Goal: Transaction & Acquisition: Purchase product/service

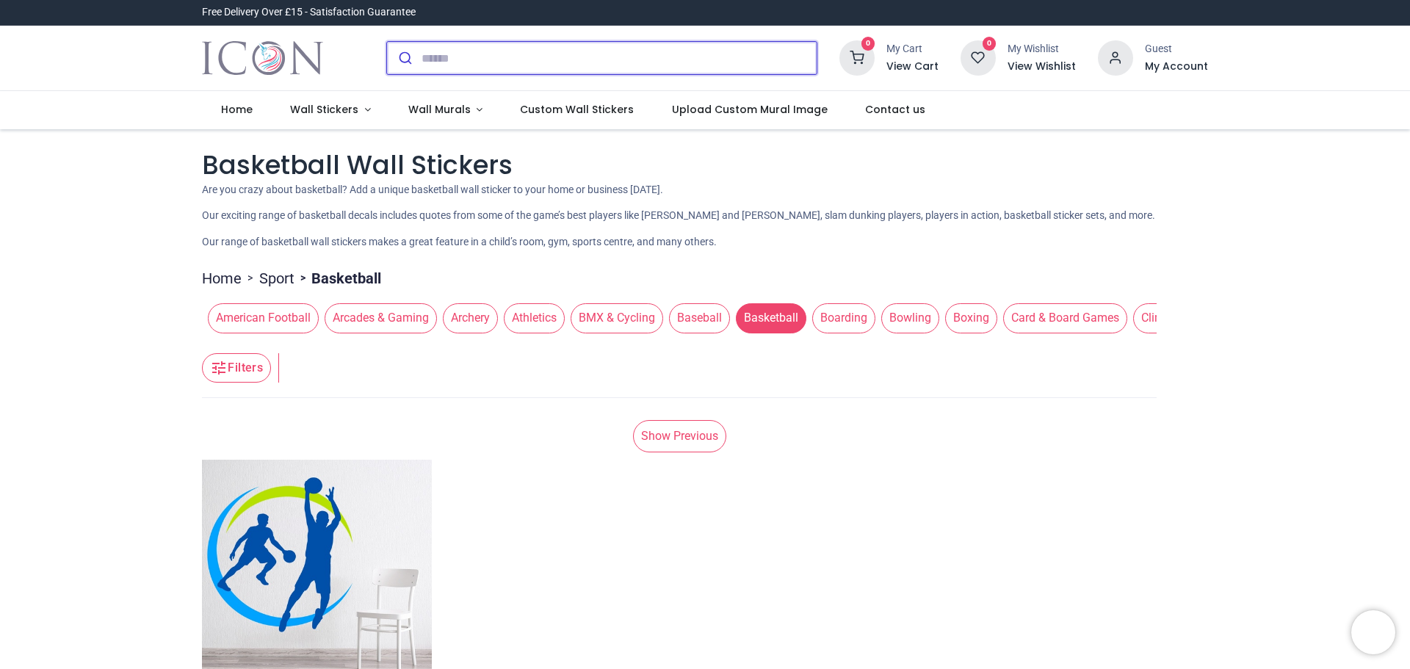
click at [442, 57] on input "search" at bounding box center [618, 58] width 395 height 32
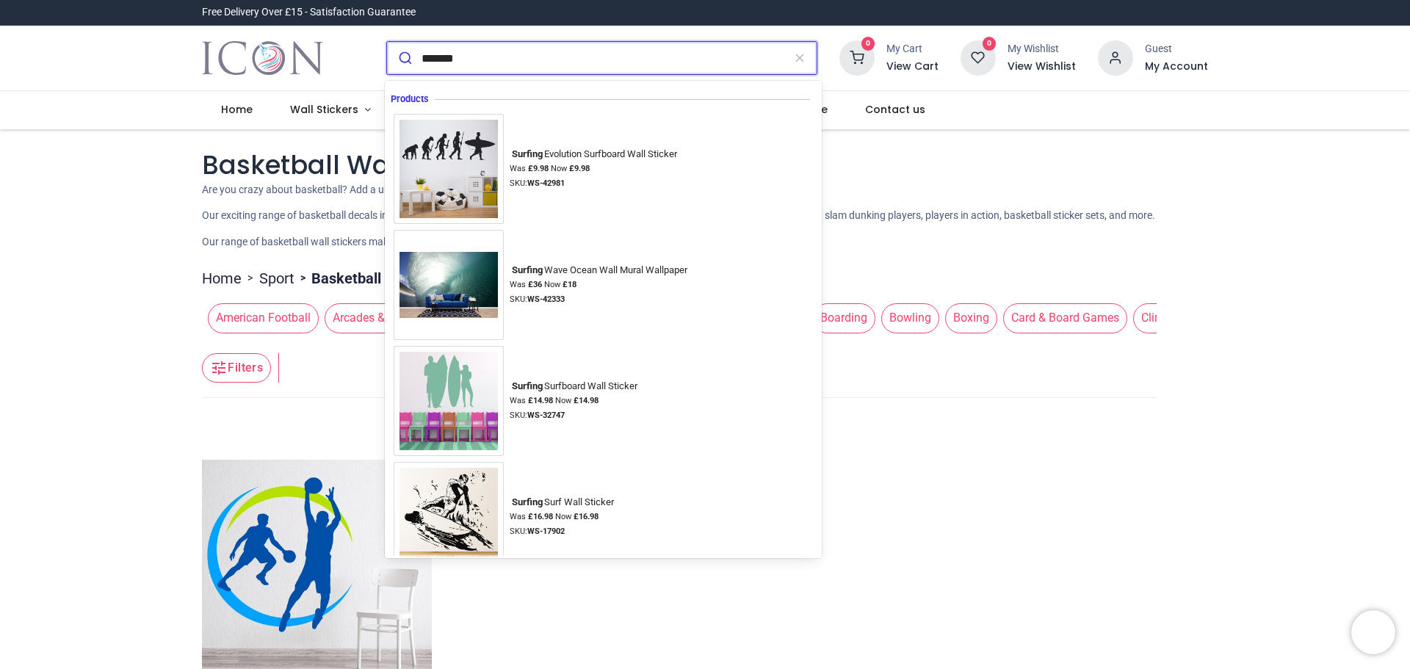
type input "*******"
click at [387, 42] on button "submit" at bounding box center [404, 58] width 35 height 32
